Goal: Transaction & Acquisition: Purchase product/service

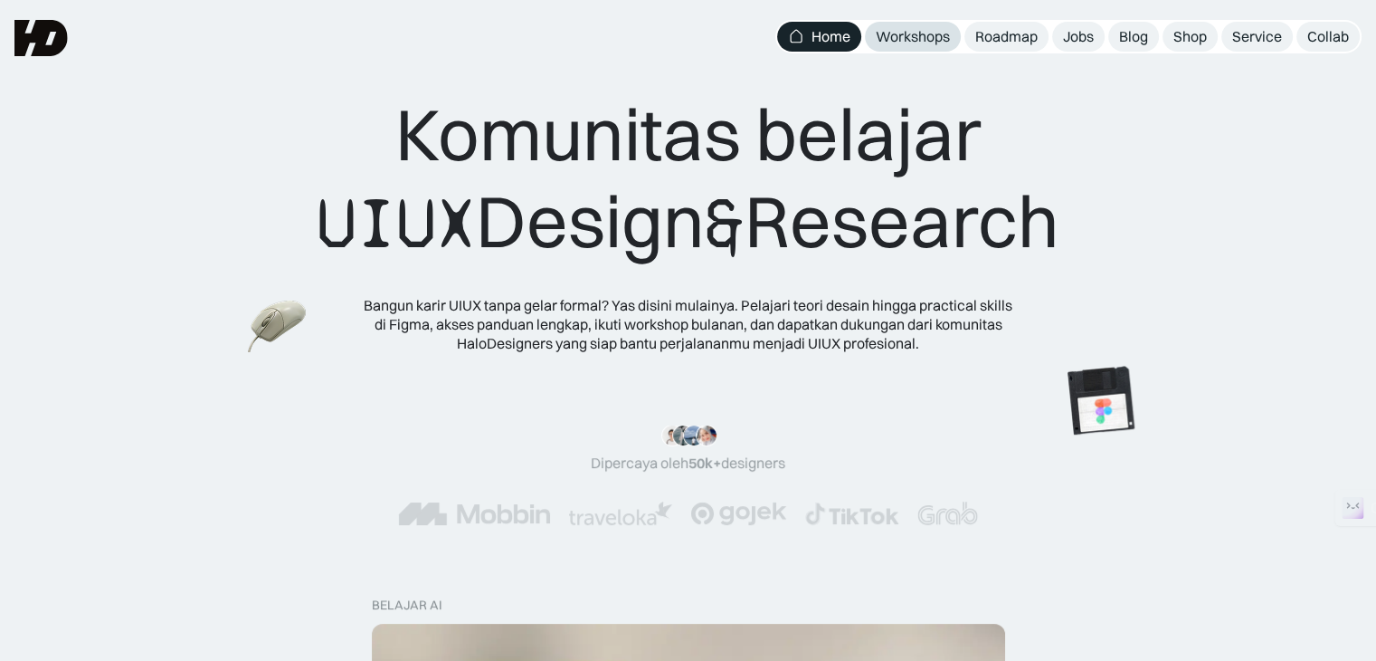
click at [916, 43] on div "Workshops" at bounding box center [913, 36] width 74 height 19
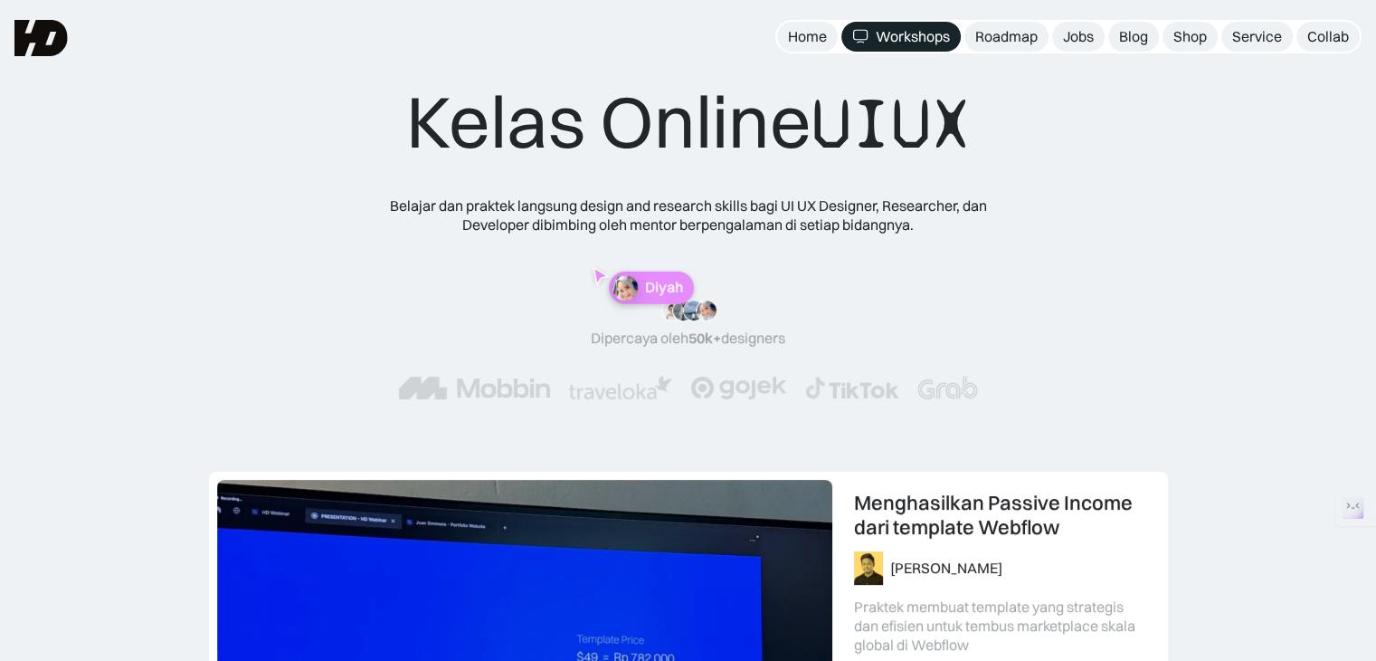
scroll to position [11, 0]
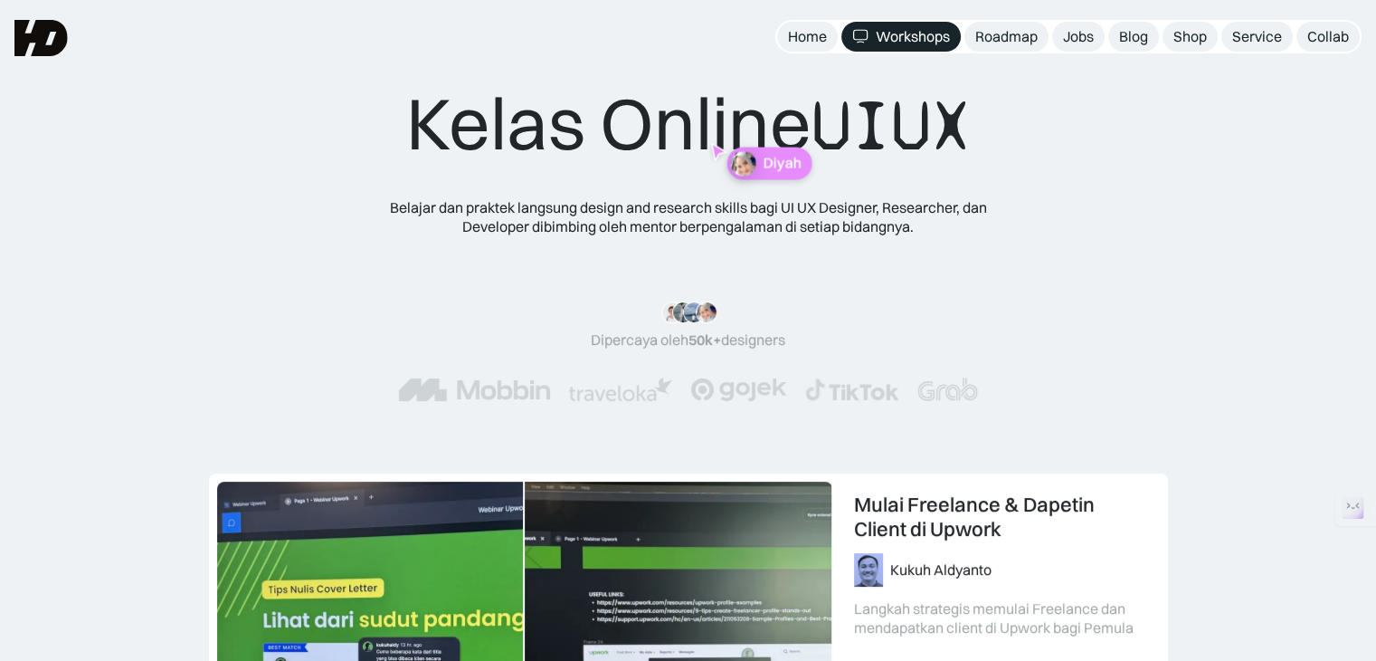
click at [1189, 307] on div "Kelas Online UIUX Belajar dan praktek langsung design and research skills bagi …" at bounding box center [687, 258] width 1231 height 357
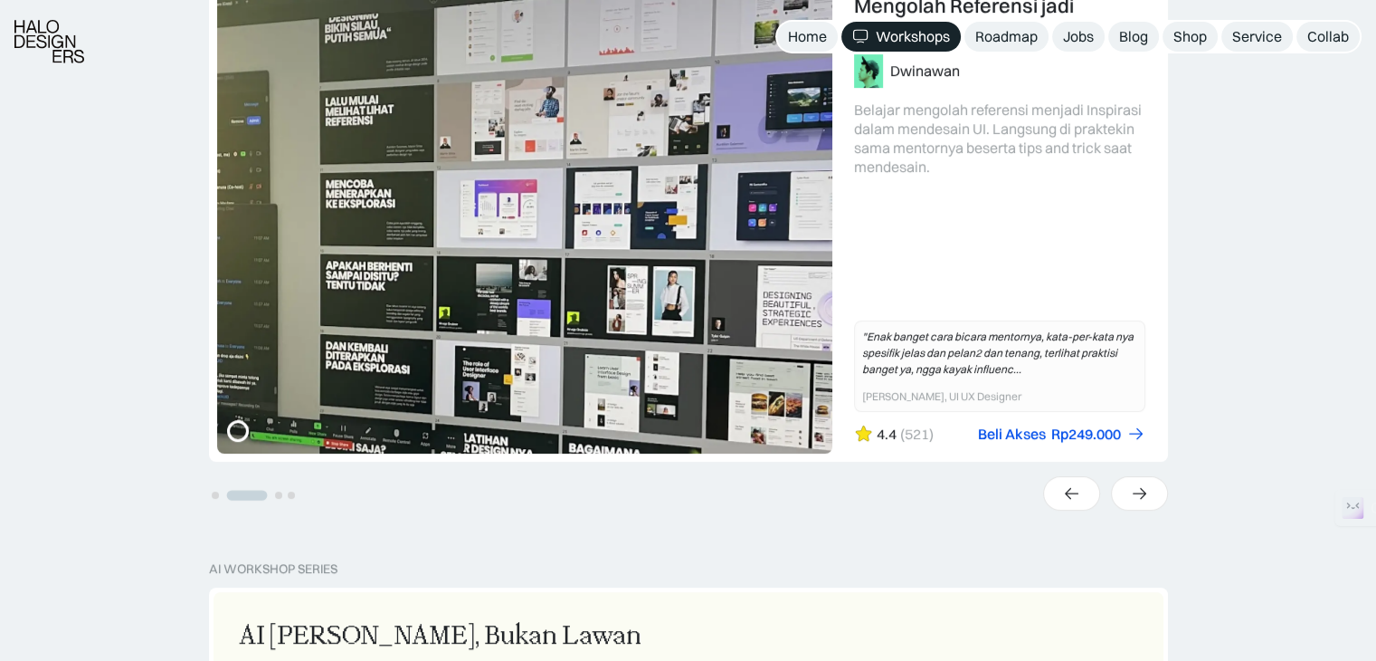
scroll to position [513, 0]
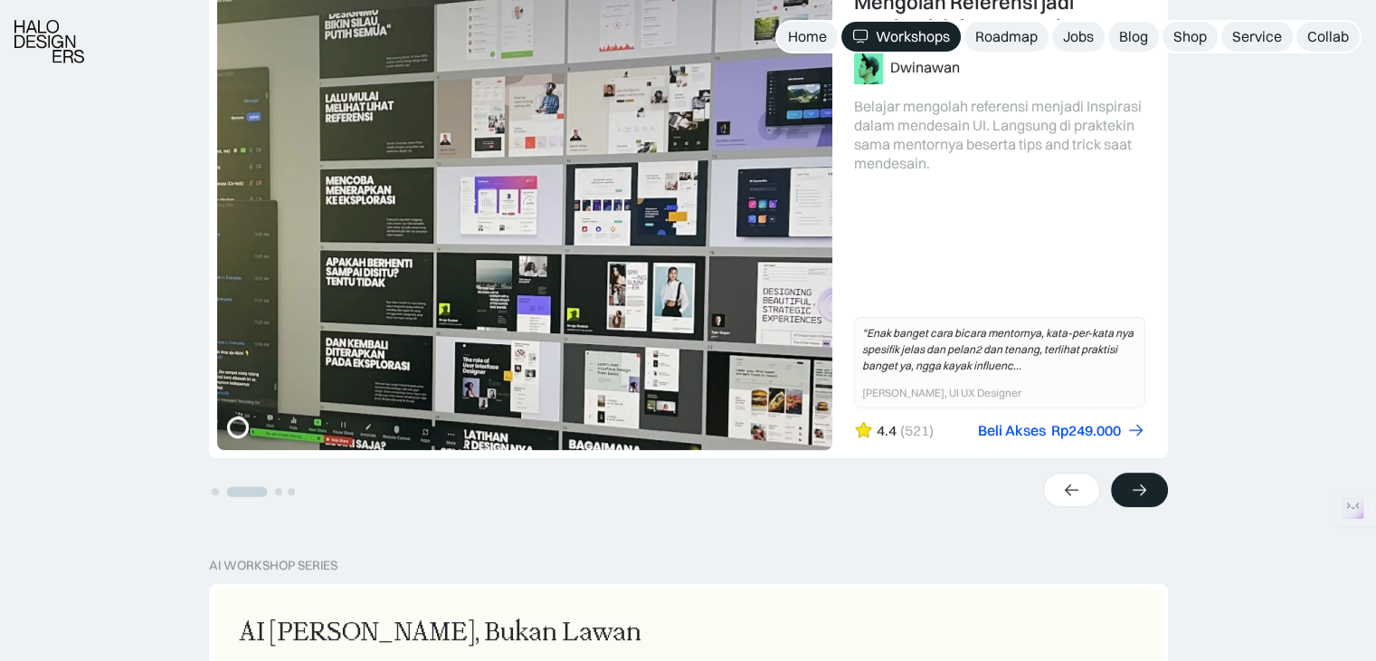
click at [1136, 489] on icon at bounding box center [1140, 490] width 14 height 12
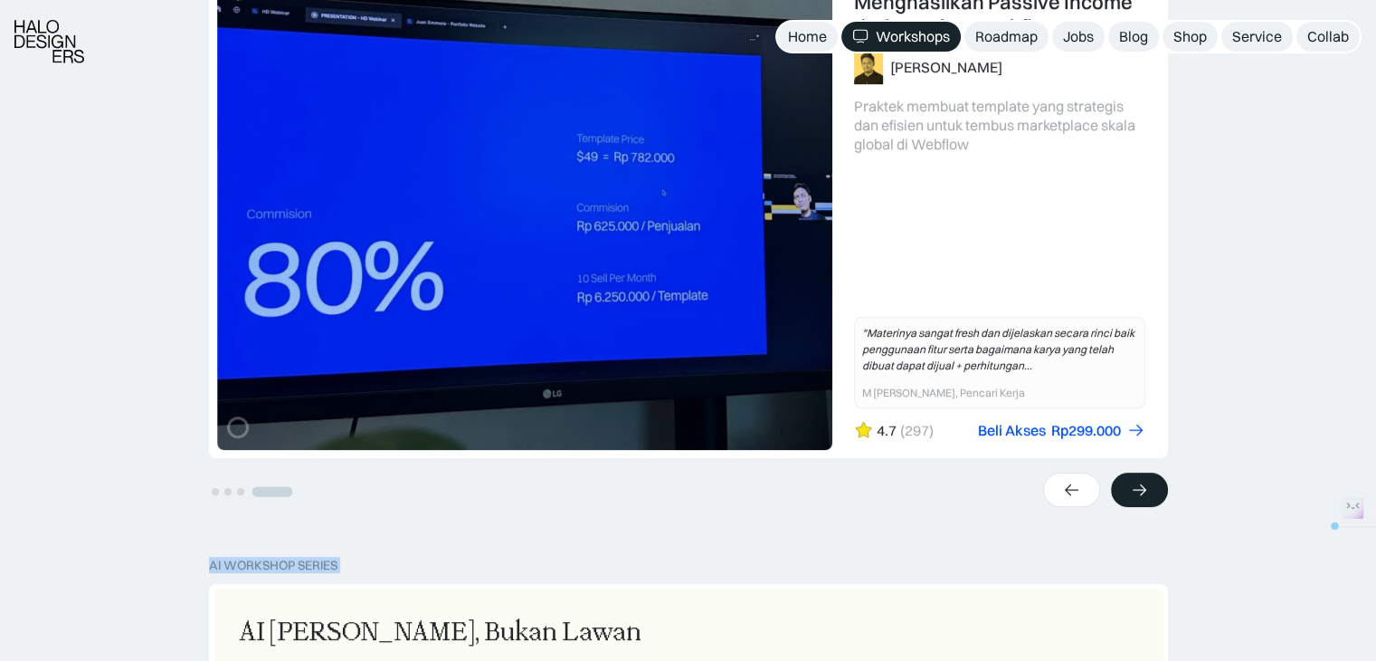
click at [1136, 489] on icon at bounding box center [1140, 490] width 14 height 12
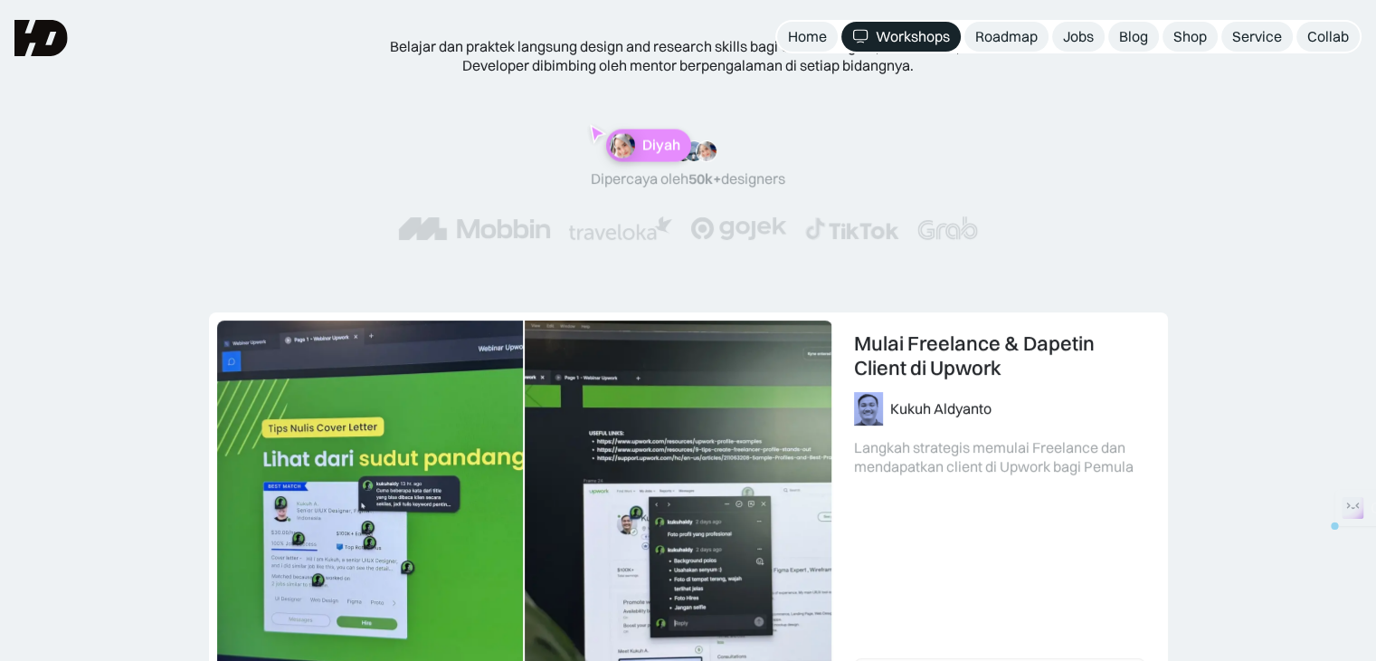
scroll to position [0, 0]
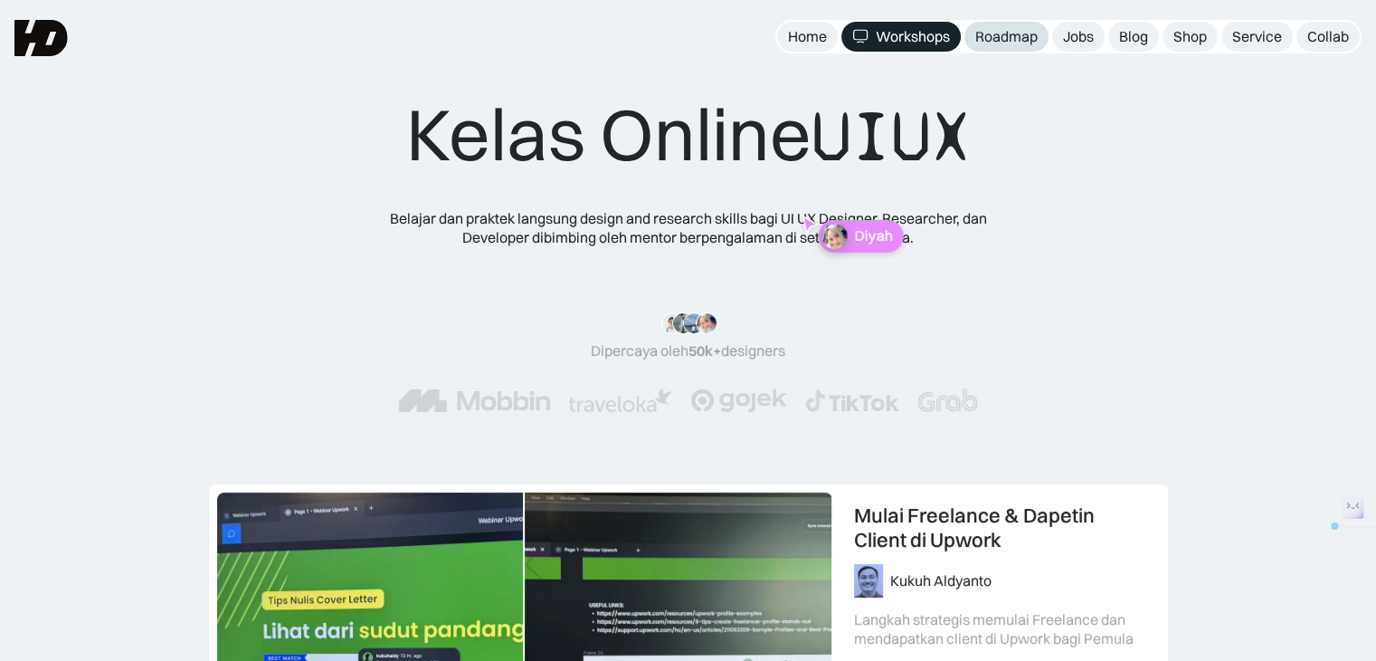
click at [988, 33] on div "Roadmap" at bounding box center [1006, 36] width 62 height 19
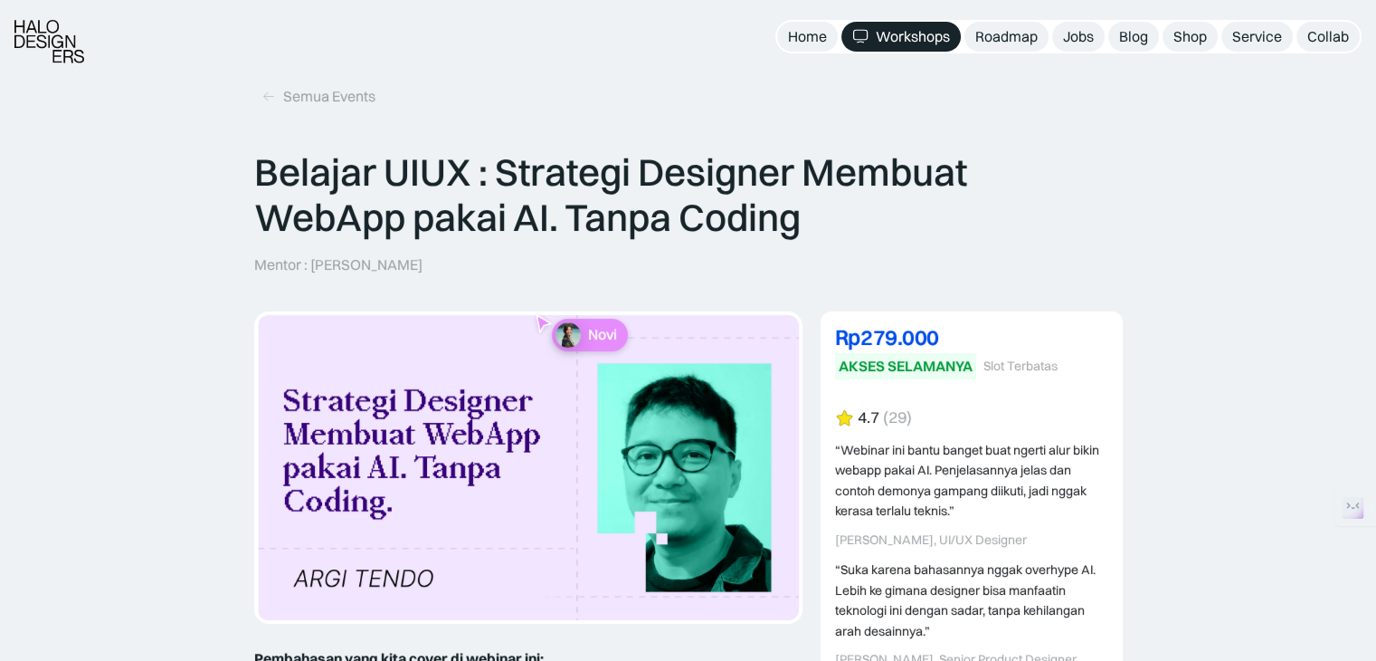
scroll to position [14, 0]
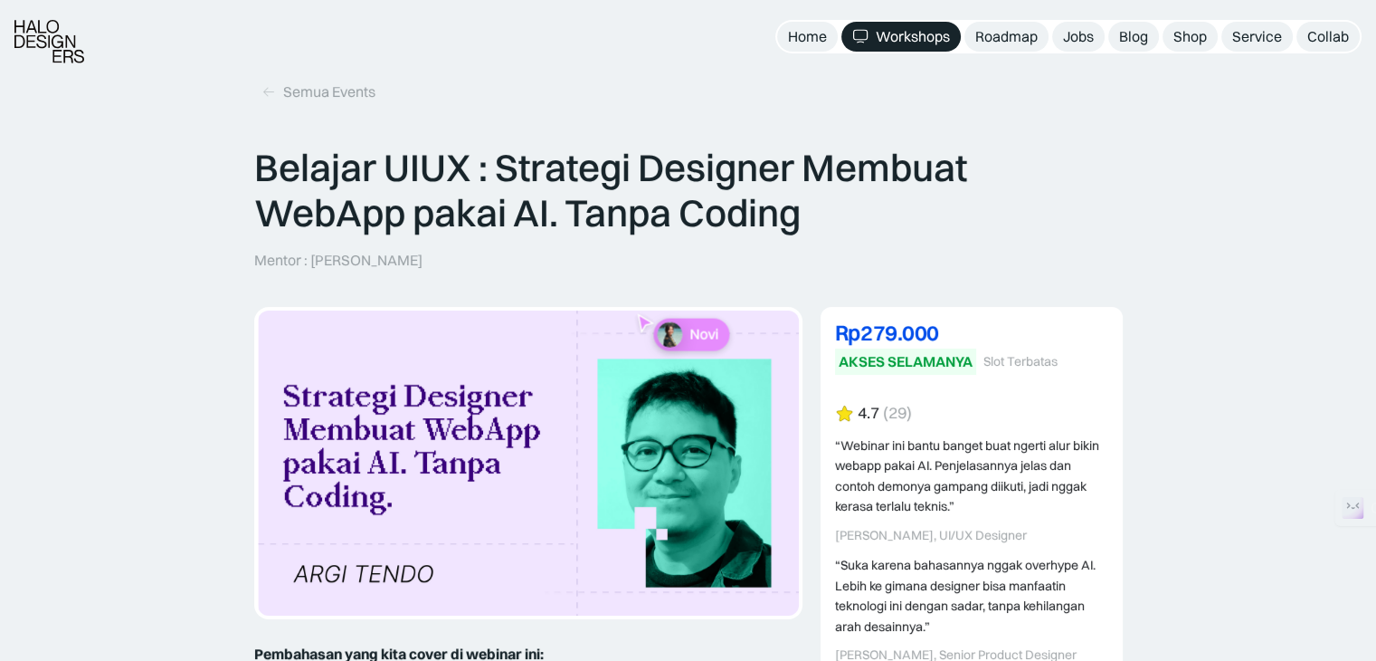
click at [1213, 49] on nav "Home Workshops Roadmap Jobs Blog Shop Service Collab" at bounding box center [1068, 36] width 586 height 33
click at [1212, 41] on link "Shop" at bounding box center [1190, 37] width 55 height 30
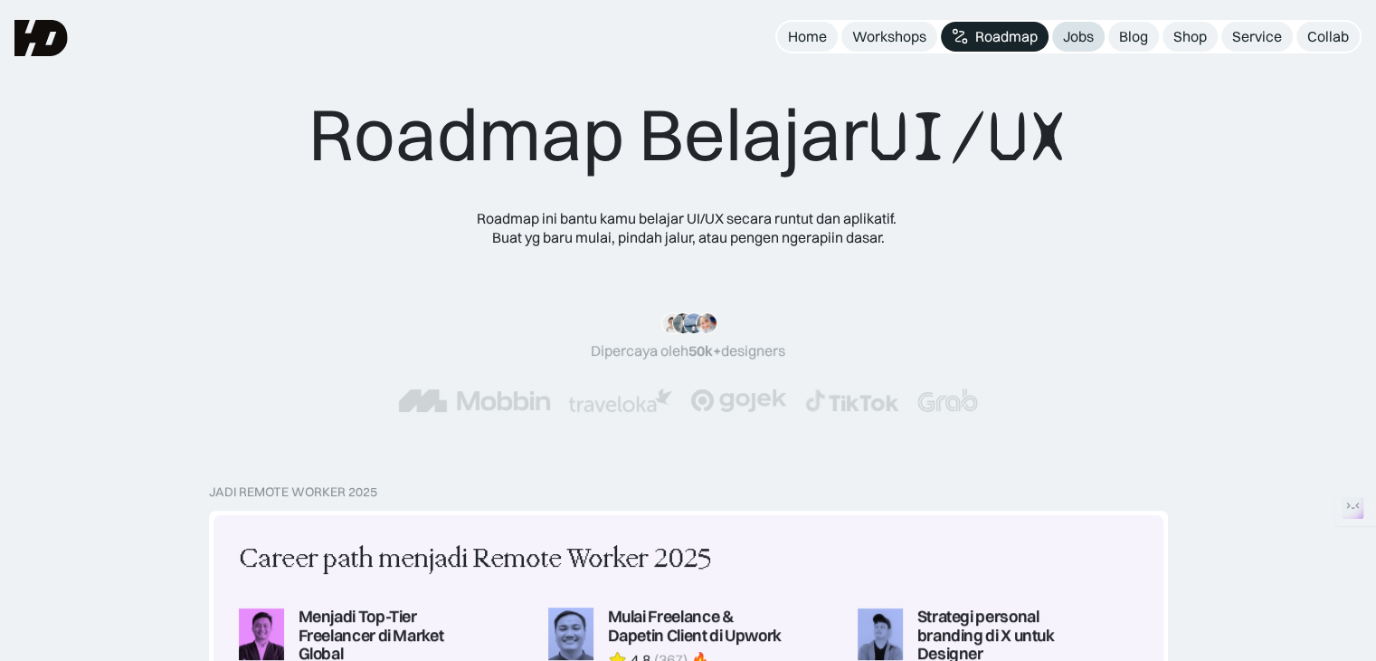
click at [1086, 30] on div "Jobs" at bounding box center [1078, 36] width 31 height 19
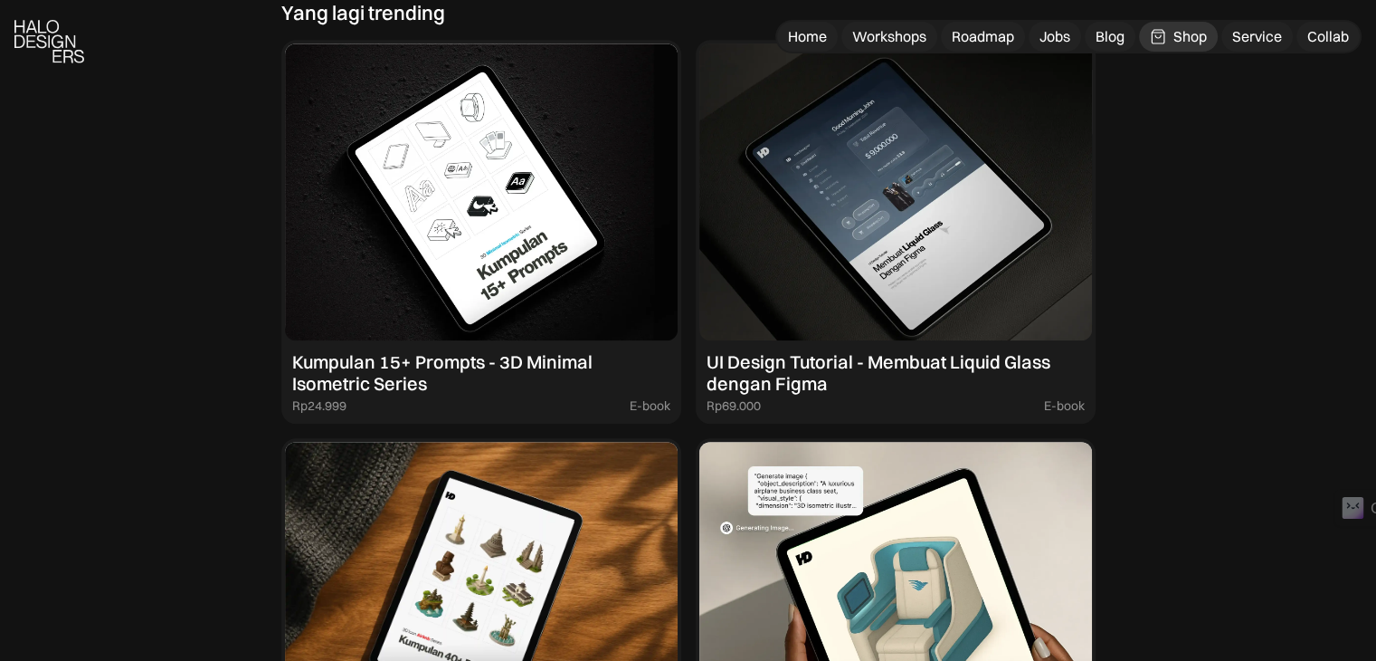
scroll to position [1694, 0]
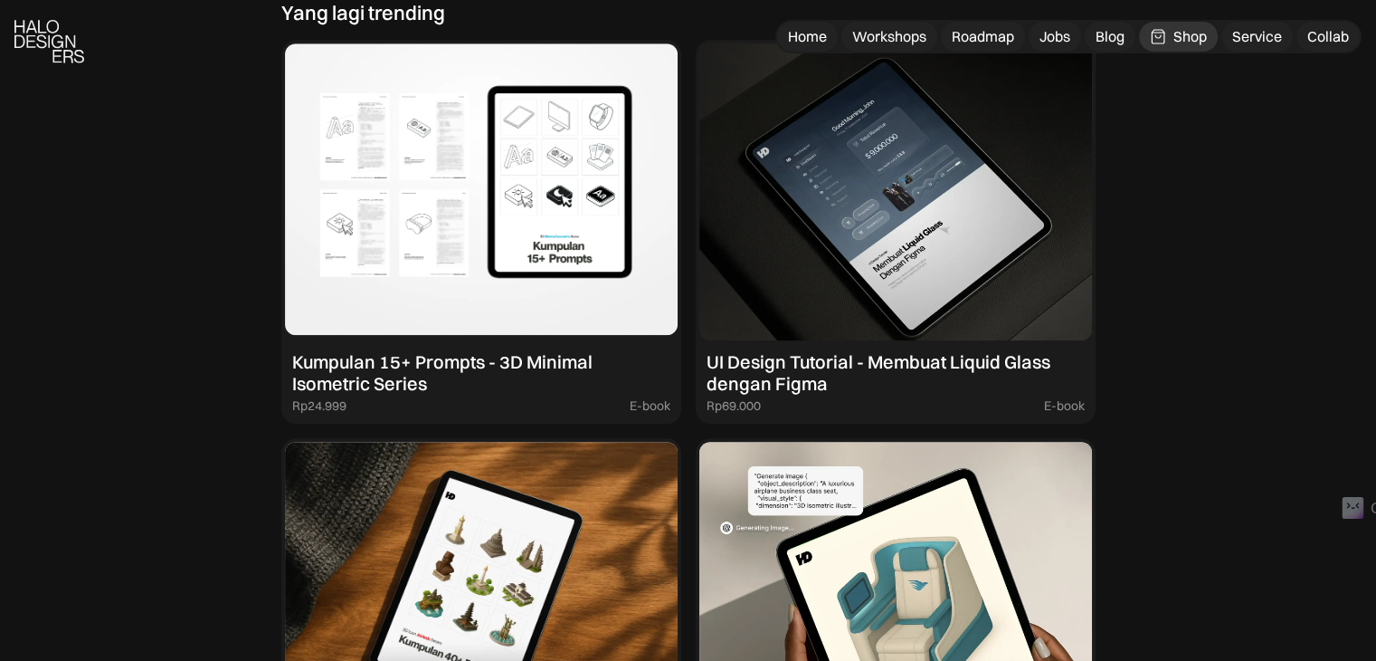
click at [575, 365] on div "Kumpulan 15+ Prompts - 3D Minimal Isometric Series" at bounding box center [481, 372] width 378 height 43
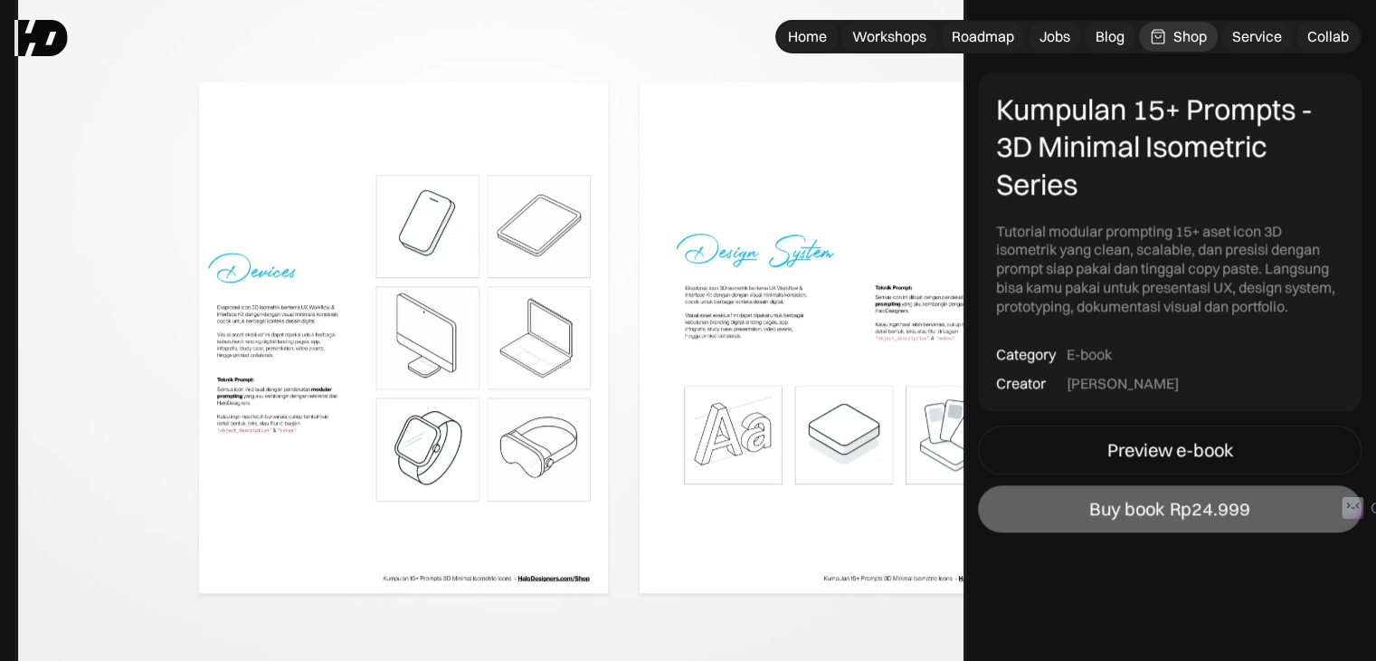
scroll to position [1509, 0]
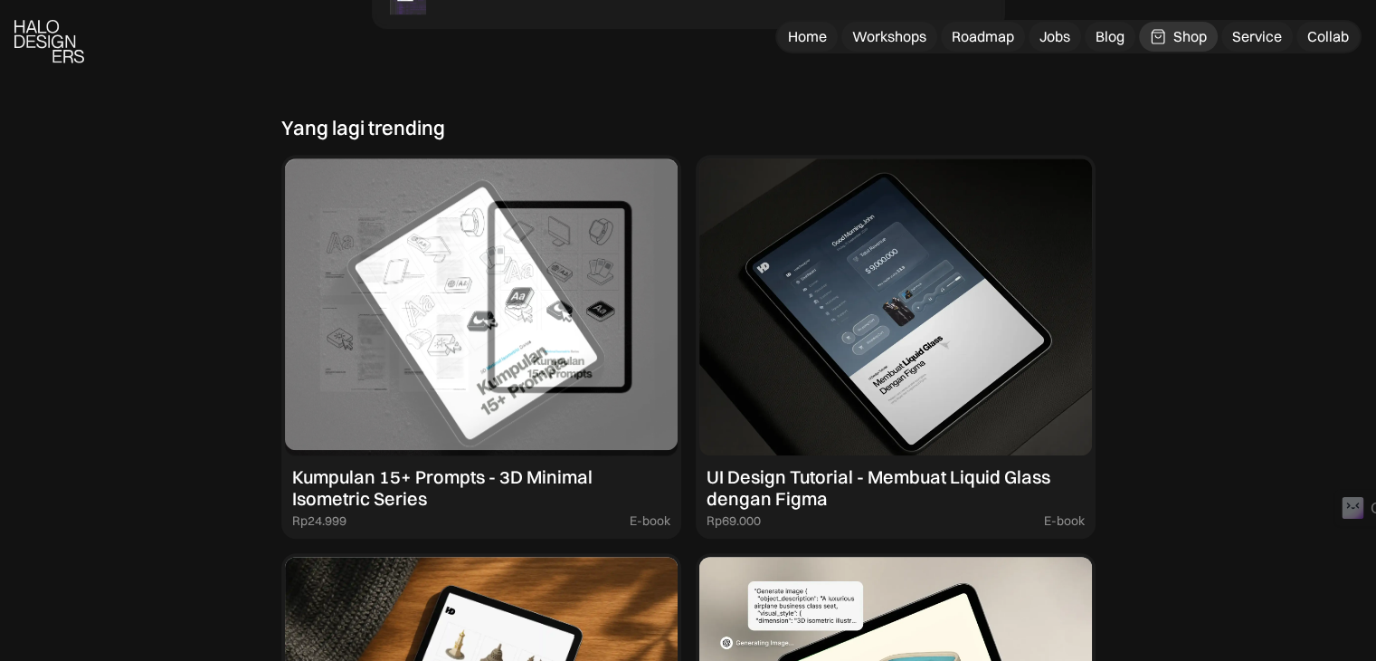
scroll to position [1581, 0]
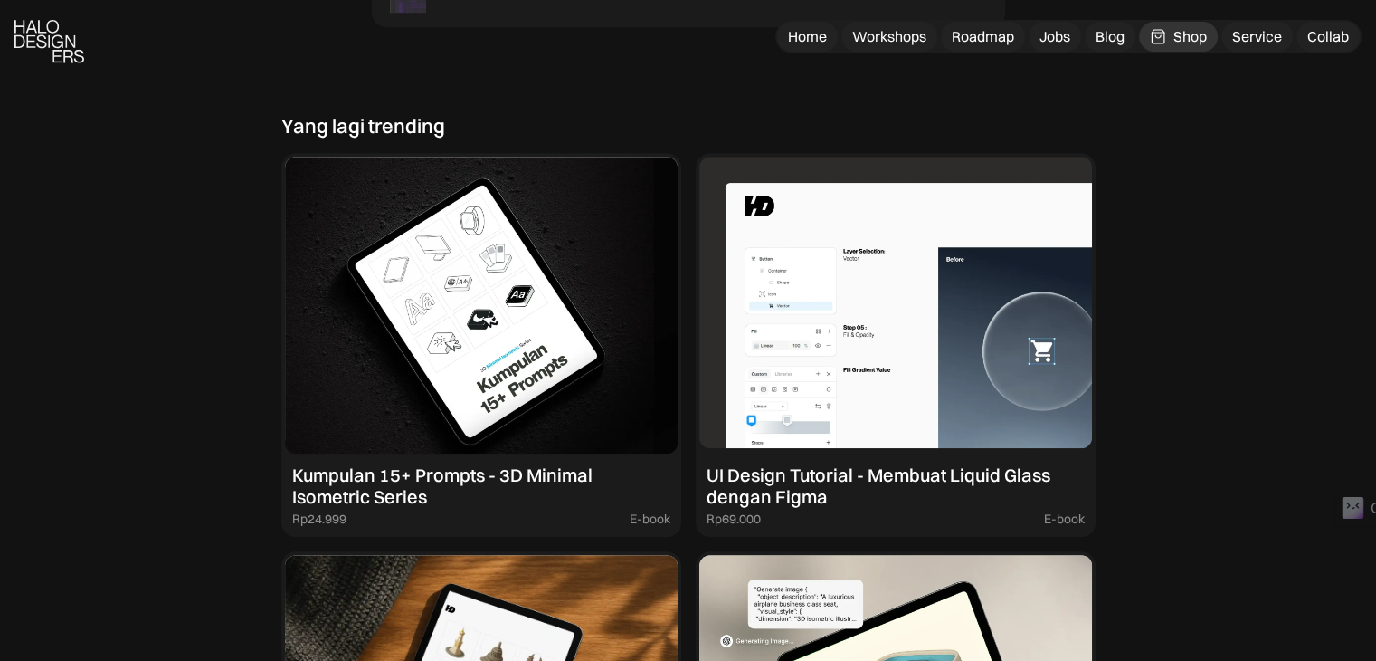
click at [746, 299] on img at bounding box center [895, 305] width 393 height 297
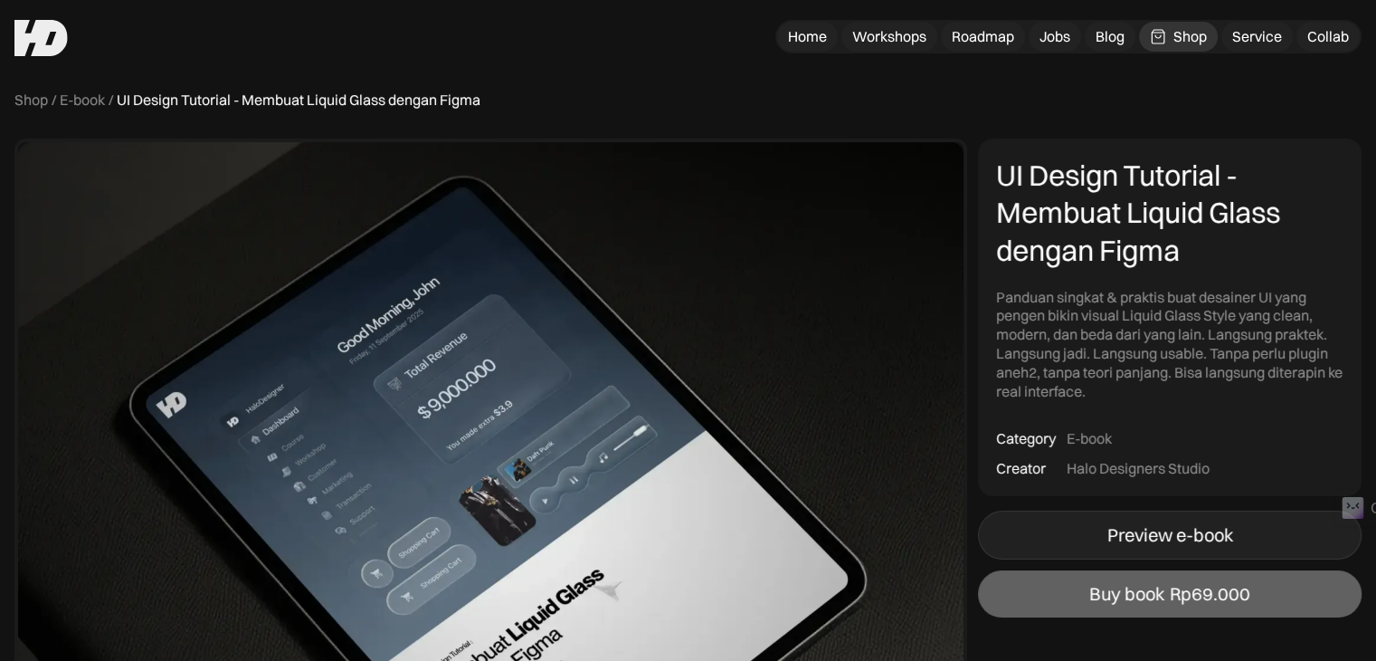
click at [1137, 547] on link "Preview e-book" at bounding box center [1170, 534] width 384 height 49
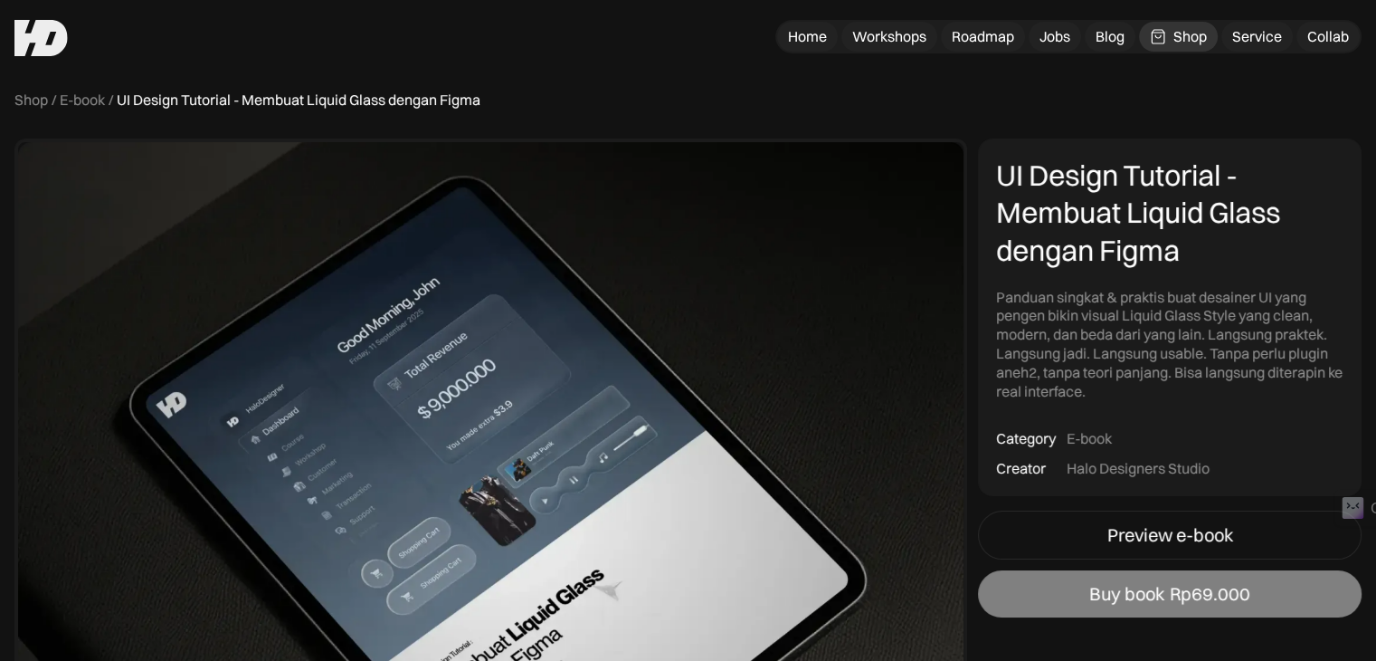
click at [1066, 582] on link "Buy book Rp69.000" at bounding box center [1170, 593] width 384 height 47
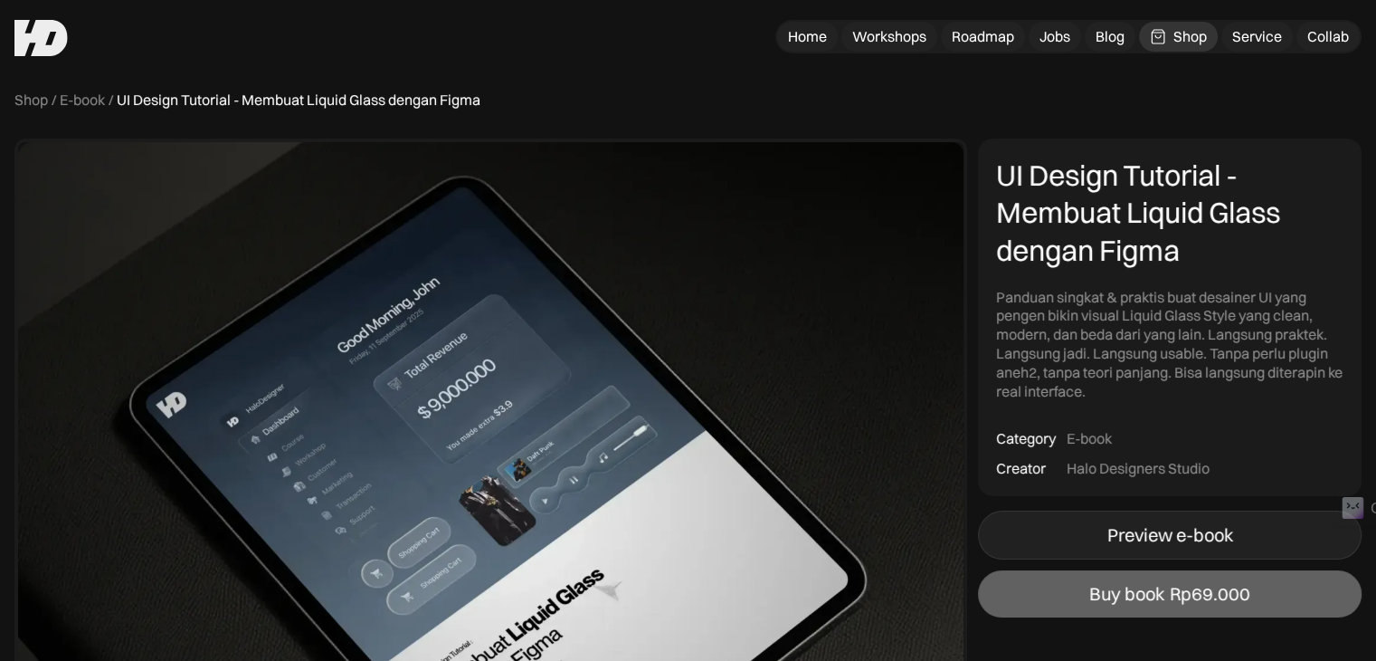
click at [1139, 552] on link "Preview e-book" at bounding box center [1170, 534] width 384 height 49
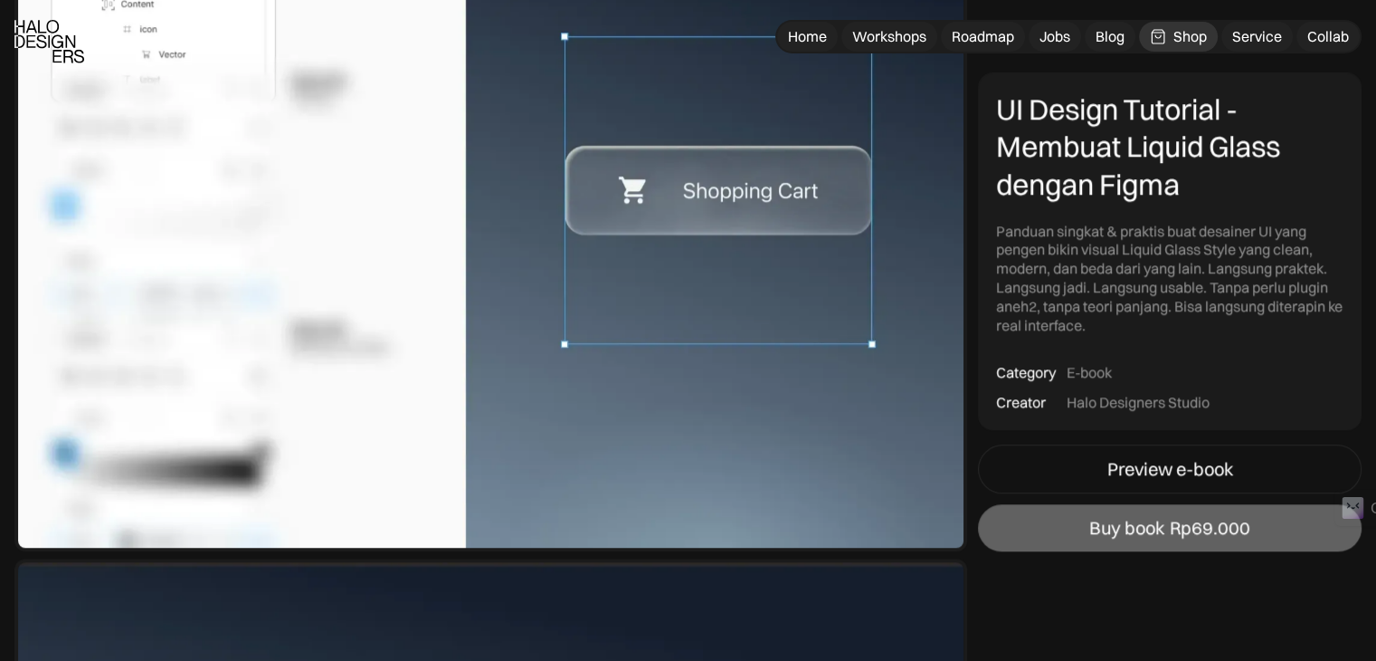
scroll to position [1795, 0]
